Goal: Task Accomplishment & Management: Complete application form

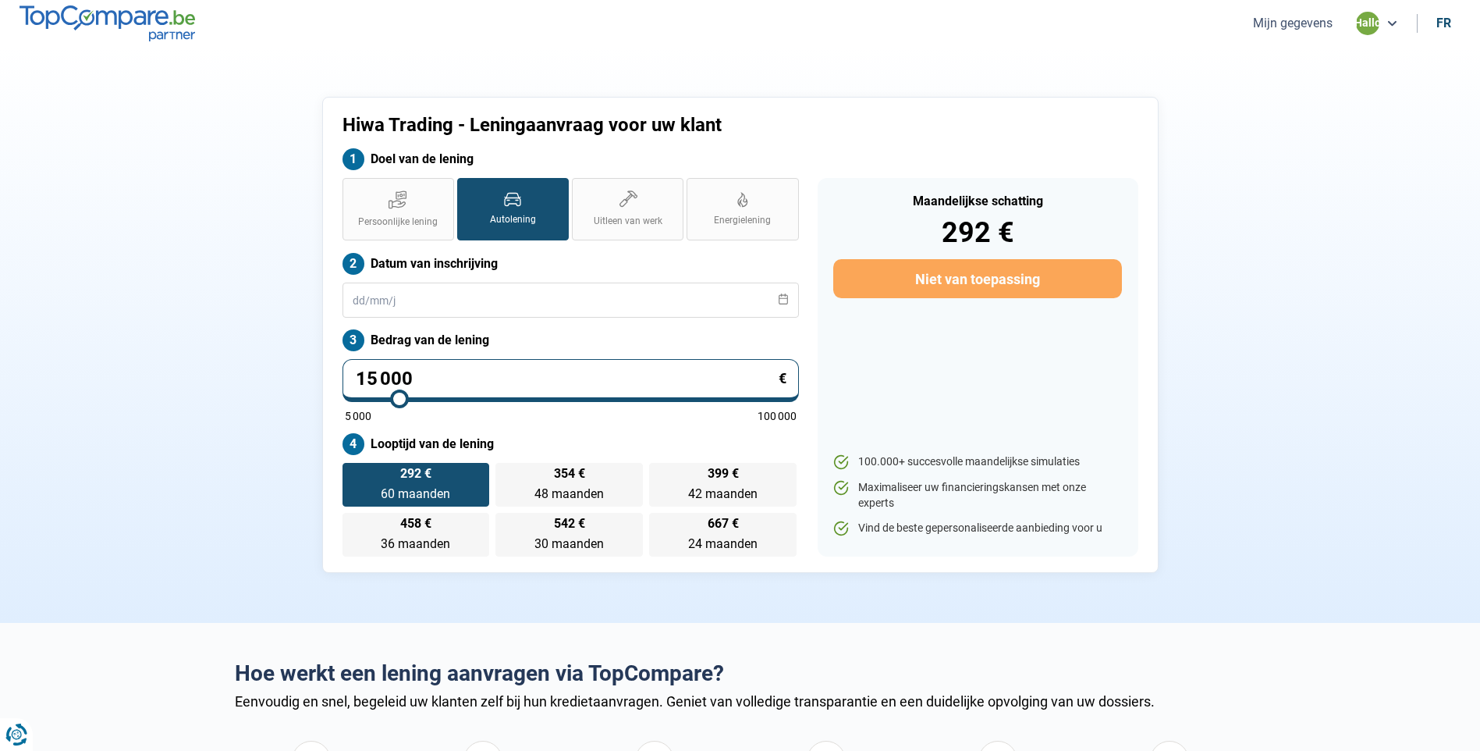
click at [488, 372] on input "15 000" at bounding box center [571, 380] width 456 height 43
type input "1 500"
type input "5000"
type input "150"
type input "5000"
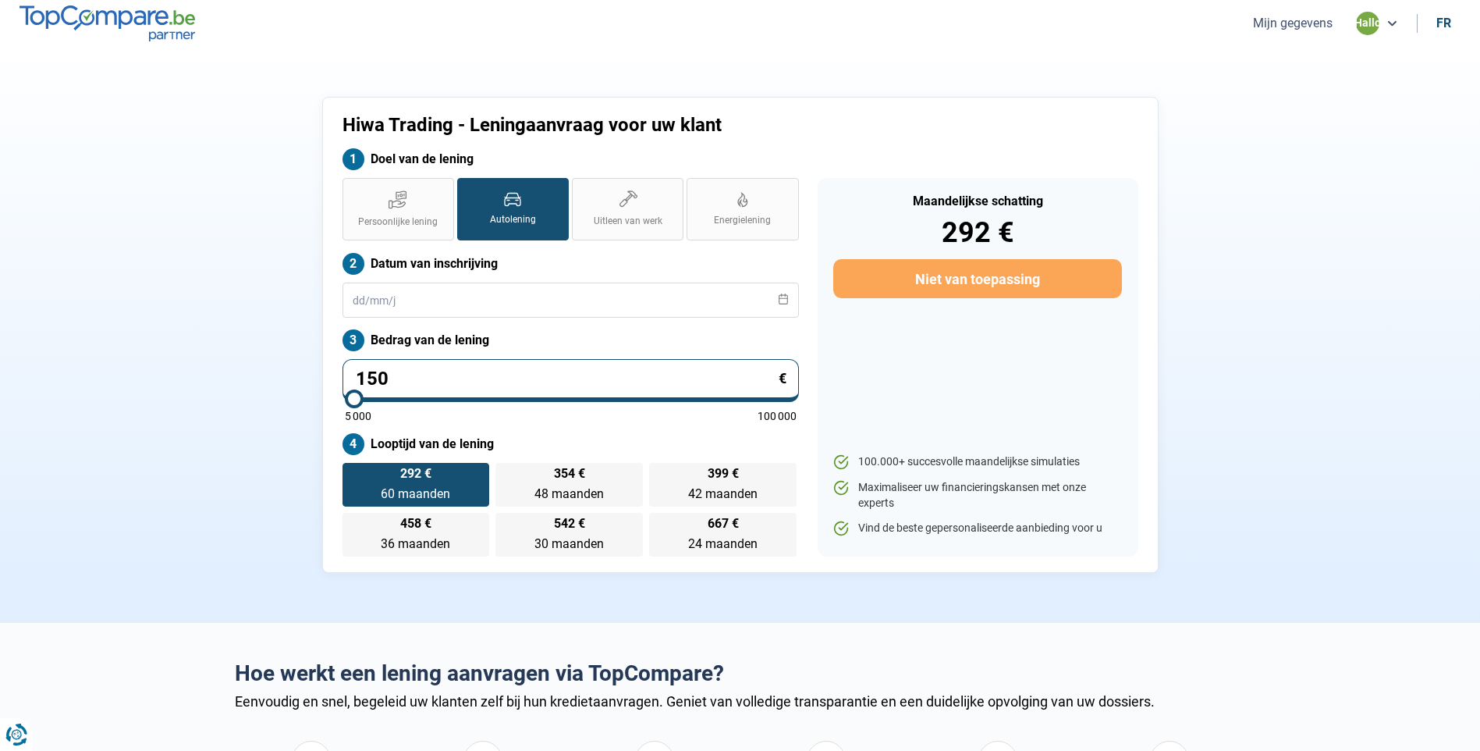
type input "15"
type input "5000"
type input "1"
type input "5000"
type input "0"
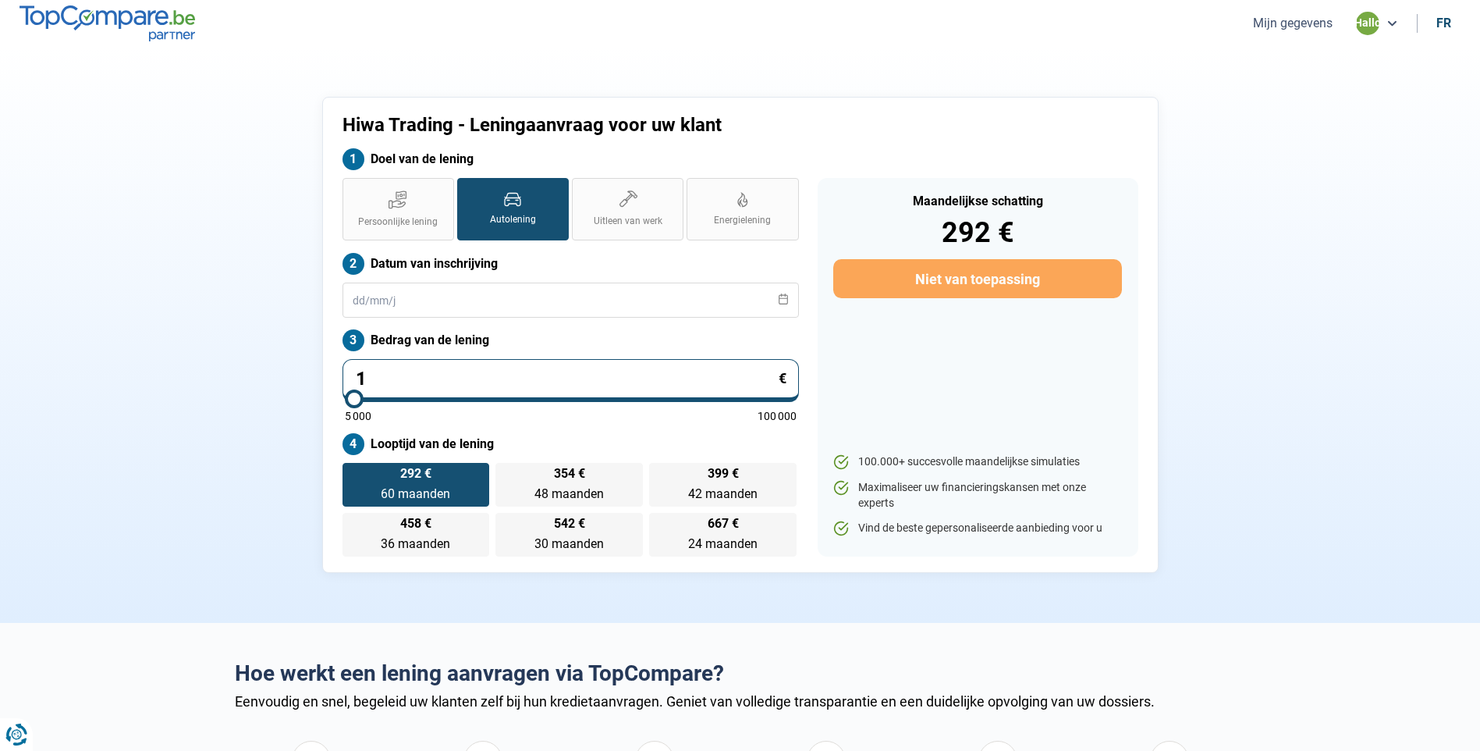
type input "5000"
type input "7"
type input "5000"
type input "70"
type input "5000"
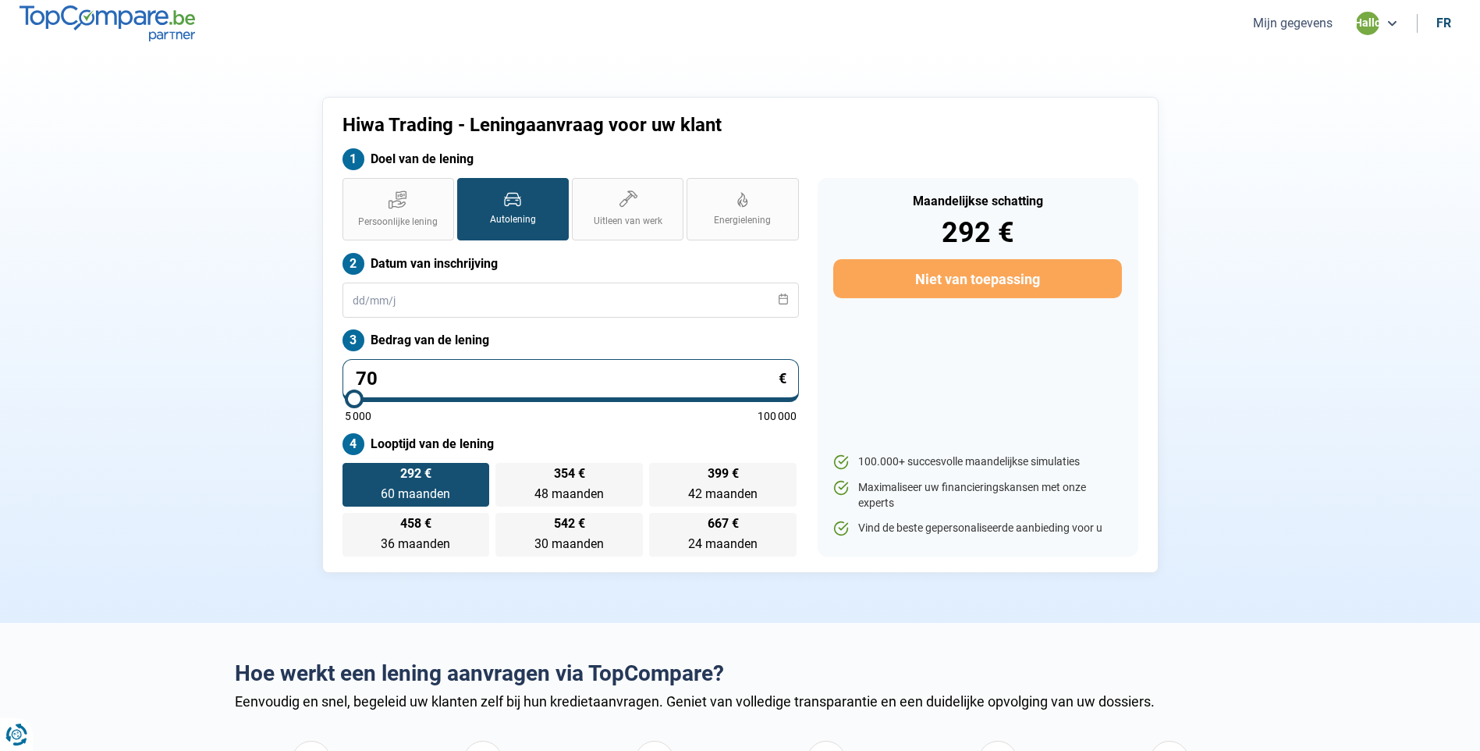
type input "700"
type input "5000"
type input "7 000"
type input "7000"
type input "70 000"
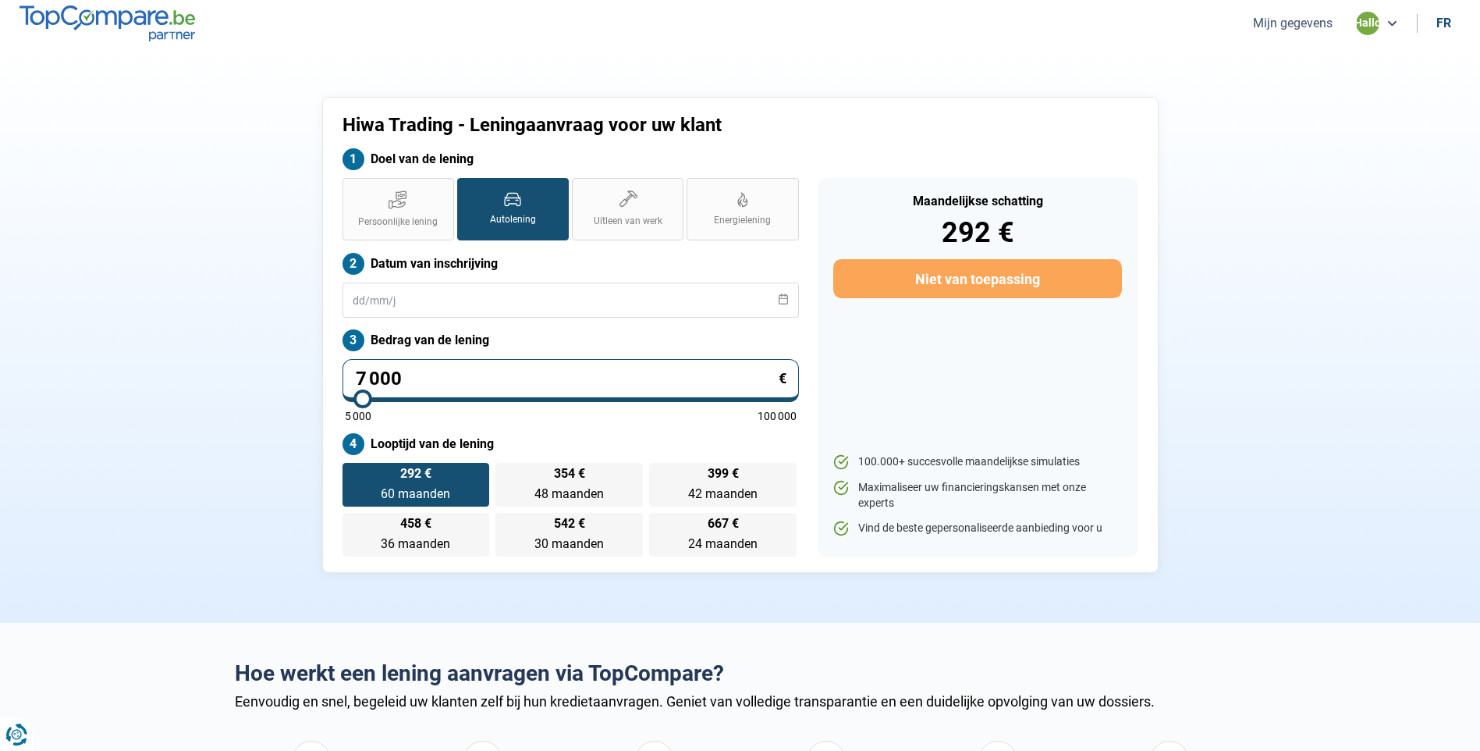
type input "70000"
click at [147, 438] on section "Hiwa Trading - Leningaanvraag voor uw klant Doel van de lening Persoonlijke len…" at bounding box center [740, 335] width 1480 height 576
click at [370, 375] on input "70 000" at bounding box center [571, 380] width 456 height 43
type input "0"
type input "5000"
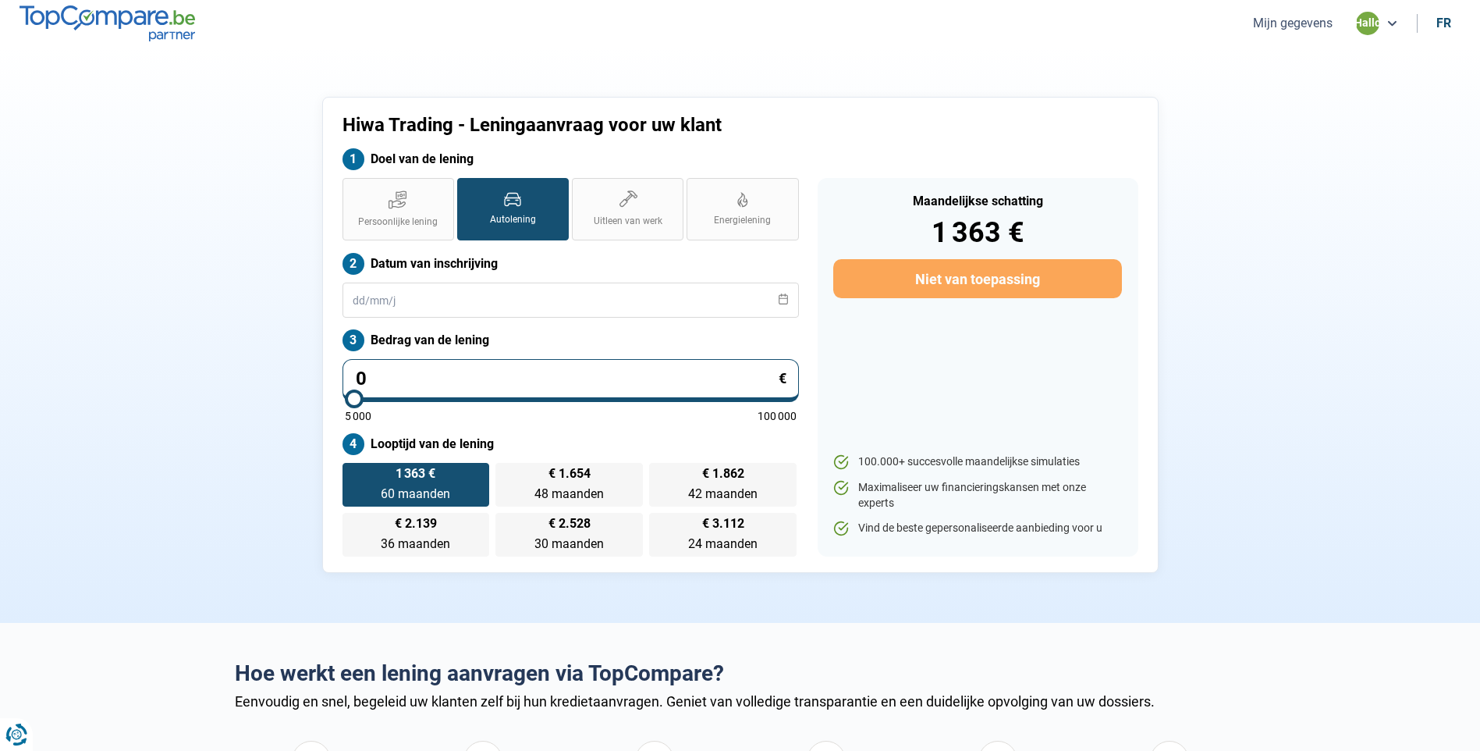
type input "4"
type input "5000"
type input "40"
type input "5000"
type input "400"
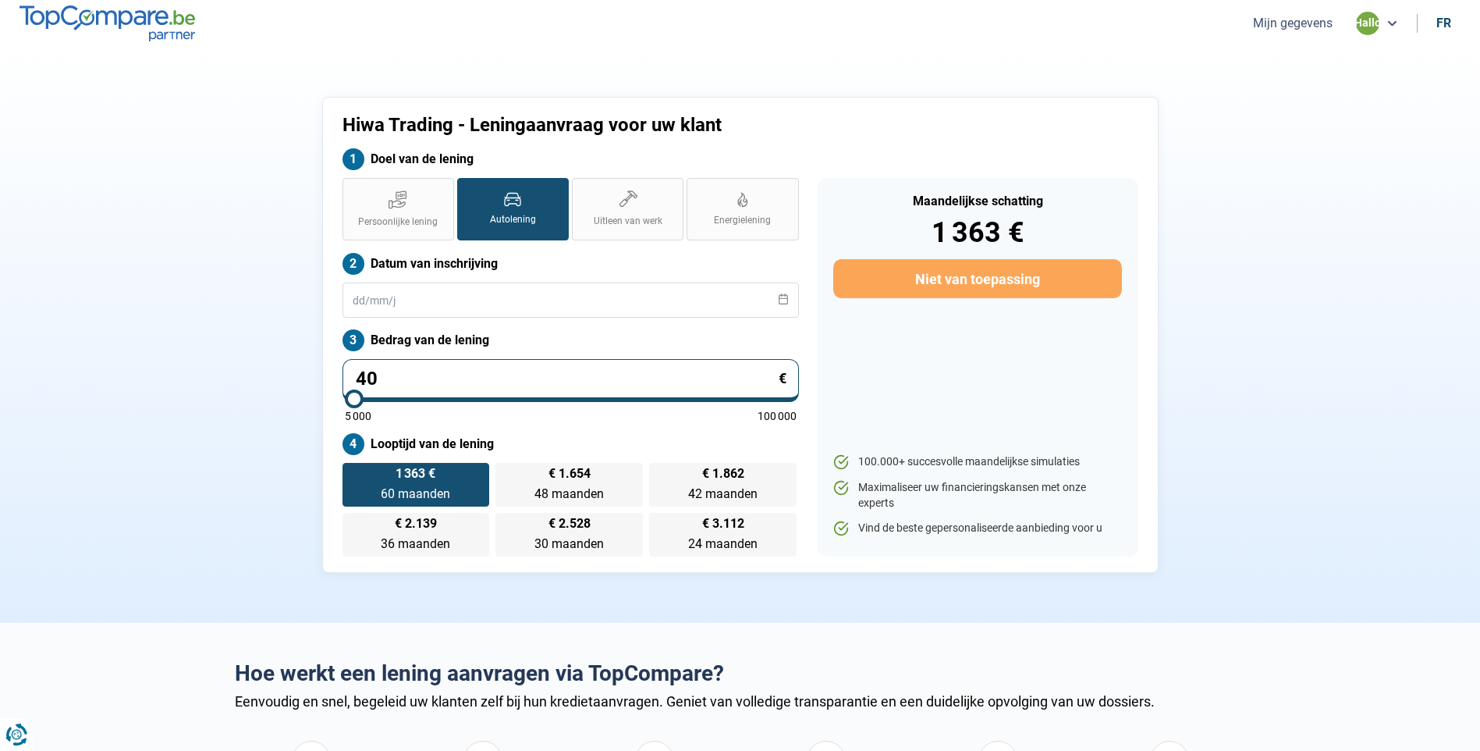
type input "5000"
type input "4 000"
type input "5000"
type input "40 000"
type input "40000"
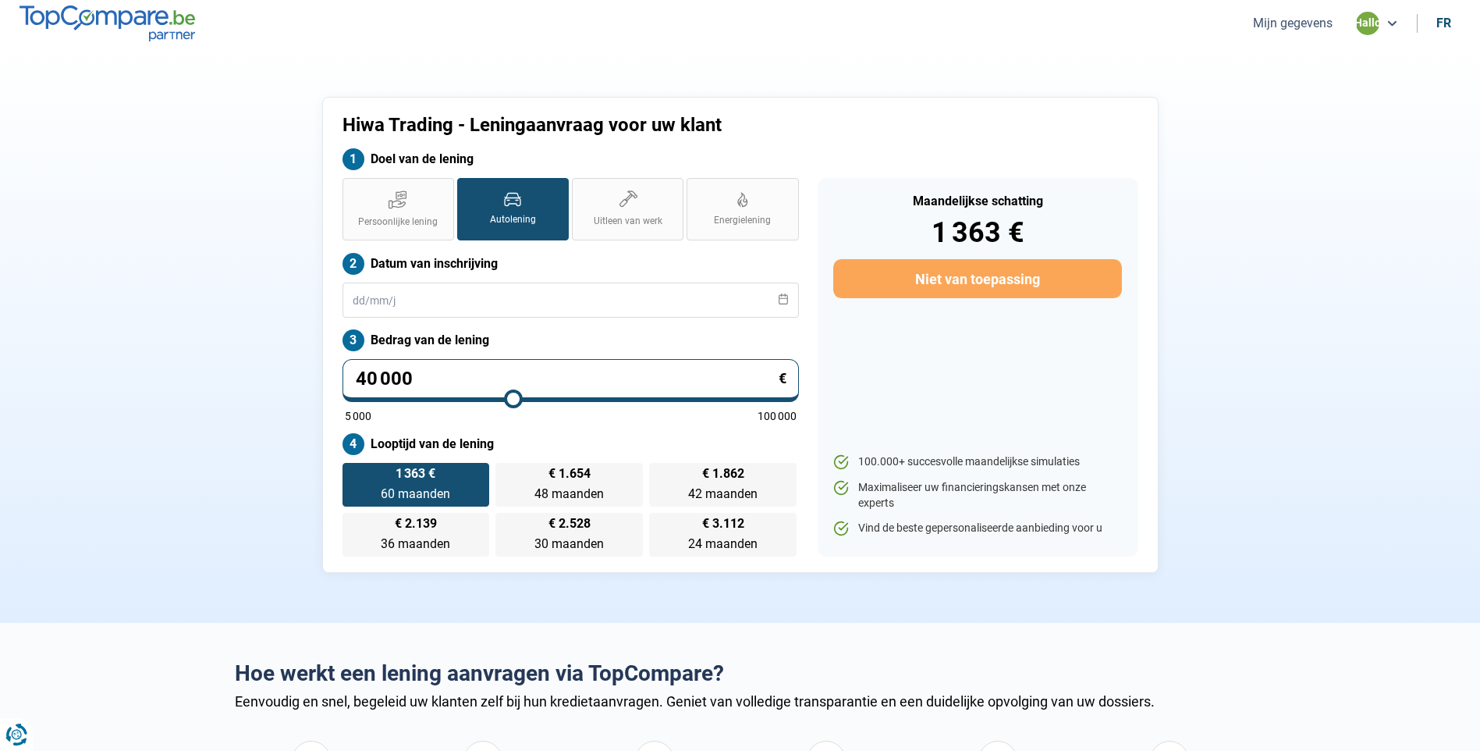
type input "40 000"
click at [224, 473] on section "Hiwa Trading - Leningaanvraag voor uw klant Doel van de lening Persoonlijke len…" at bounding box center [740, 335] width 1480 height 576
